Goal: Transaction & Acquisition: Purchase product/service

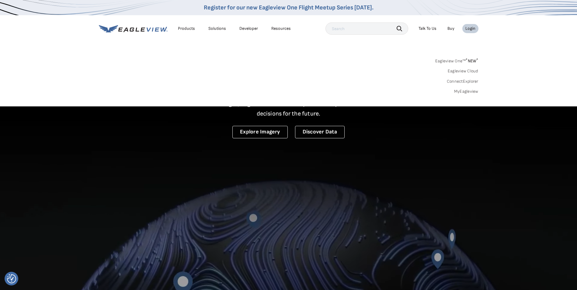
click at [460, 90] on link "MyEagleview" at bounding box center [466, 91] width 24 height 5
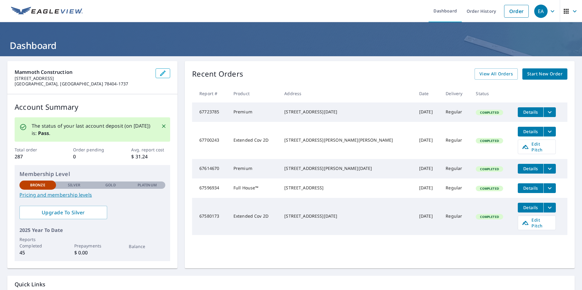
click at [532, 75] on span "Start New Order" at bounding box center [544, 74] width 35 height 8
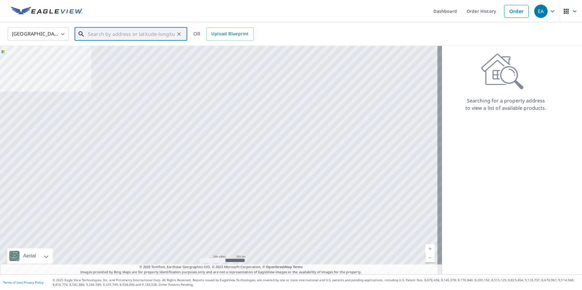
click at [95, 34] on input "text" at bounding box center [131, 34] width 87 height 17
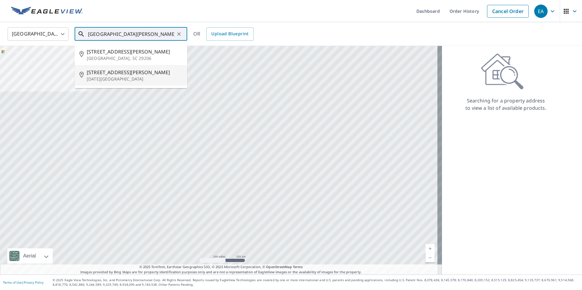
click at [117, 73] on span "4615 Sandy Ridge St" at bounding box center [135, 72] width 96 height 7
type input "4615 Sandy Ridge St Corpus Christi, TX 78410"
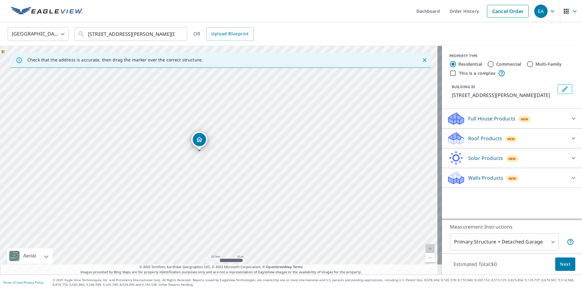
click at [544, 146] on div "Roof Products New" at bounding box center [506, 138] width 119 height 14
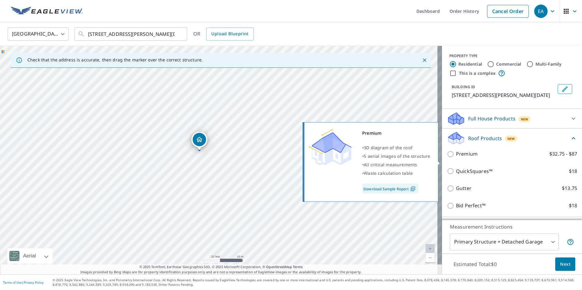
click at [448, 158] on input "Premium $32.75 - $87" at bounding box center [451, 154] width 9 height 7
checkbox input "true"
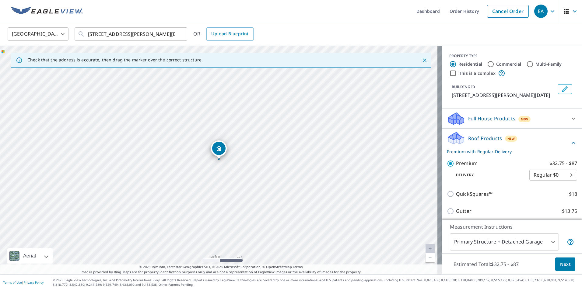
click at [565, 264] on span "Next" at bounding box center [565, 265] width 10 height 8
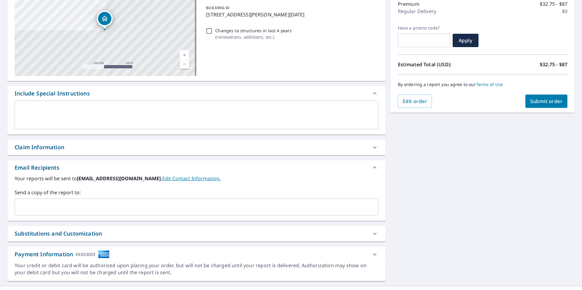
scroll to position [93, 0]
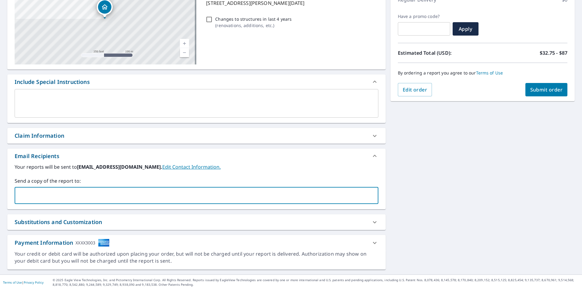
click at [72, 193] on input "text" at bounding box center [191, 196] width 349 height 12
type input "evan@mammothconstruction.net"
click at [543, 89] on span "Submit order" at bounding box center [546, 89] width 33 height 7
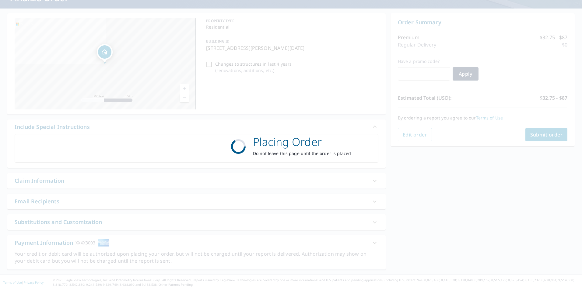
scroll to position [48, 0]
